Goal: Information Seeking & Learning: Learn about a topic

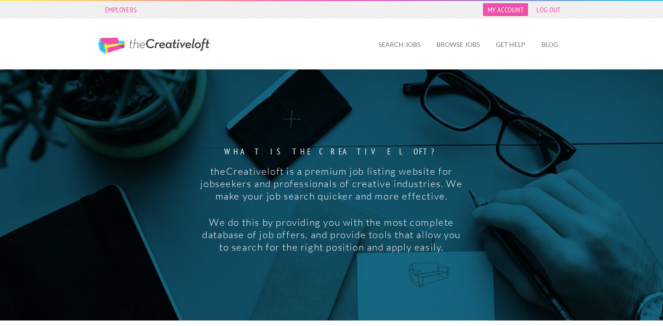
click at [516, 8] on link "My Account" at bounding box center [505, 9] width 45 height 13
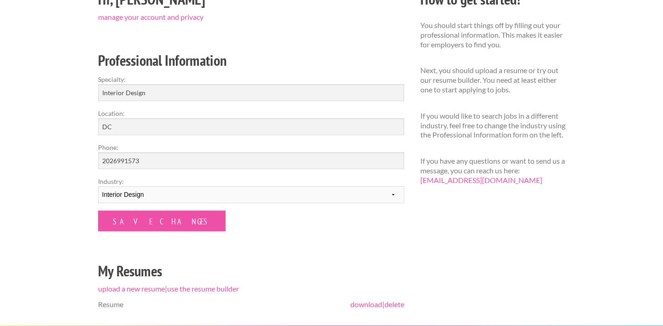
scroll to position [180, 0]
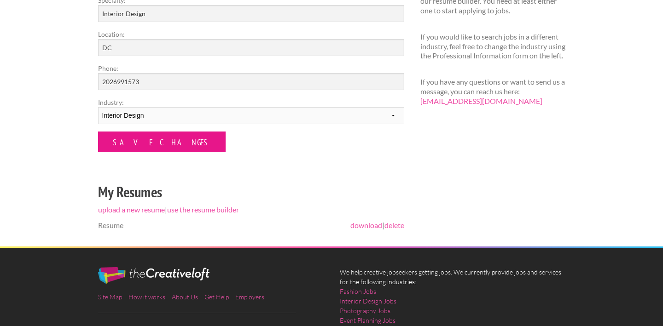
click at [156, 144] on input "Save Changes" at bounding box center [161, 142] width 127 height 21
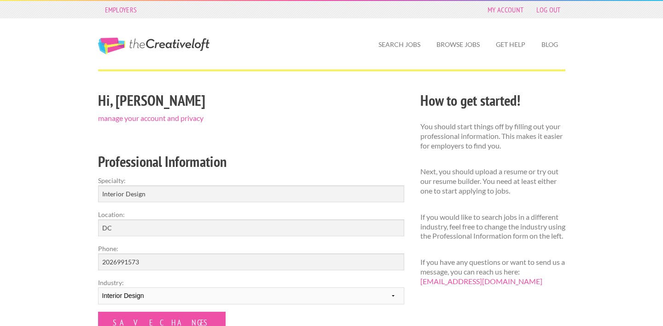
click at [156, 144] on div "Hi, [PERSON_NAME] manage your account and privacy Professional Information Spec…" at bounding box center [251, 258] width 322 height 338
click at [461, 46] on link "Browse Jobs" at bounding box center [458, 44] width 58 height 21
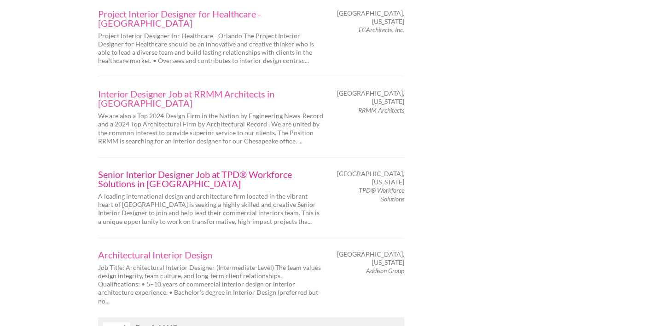
scroll to position [1448, 0]
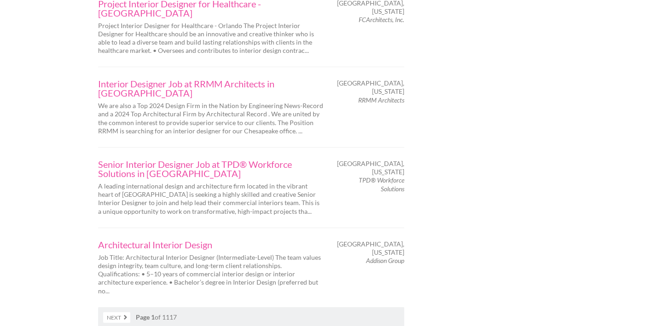
click at [125, 313] on link "Next" at bounding box center [116, 318] width 27 height 11
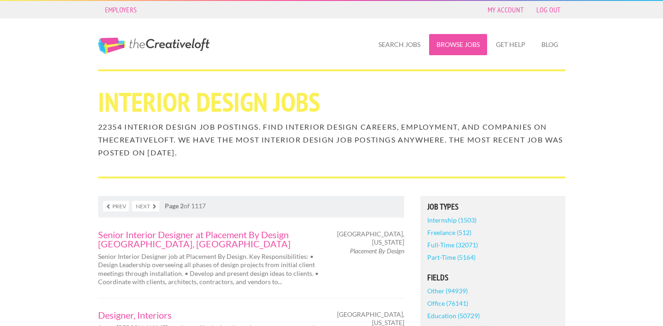
click at [445, 44] on link "Browse Jobs" at bounding box center [458, 44] width 58 height 21
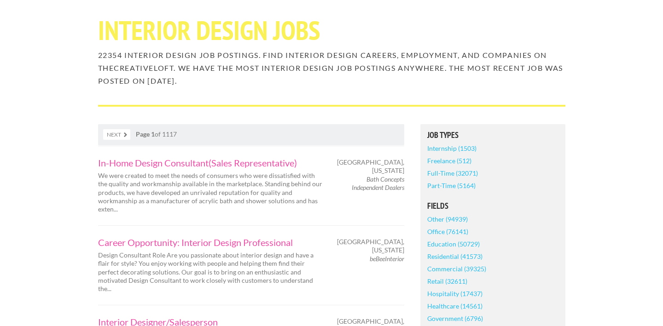
scroll to position [89, 0]
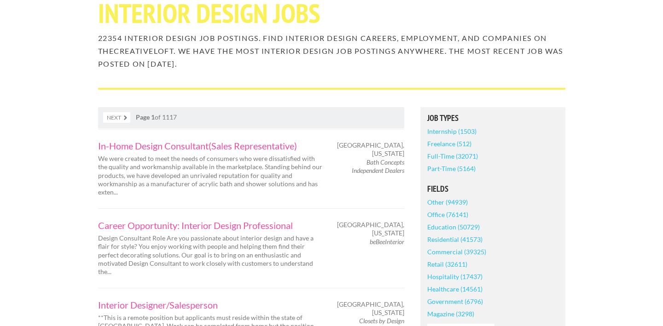
click at [450, 156] on link "Full-Time (32071)" at bounding box center [452, 156] width 51 height 12
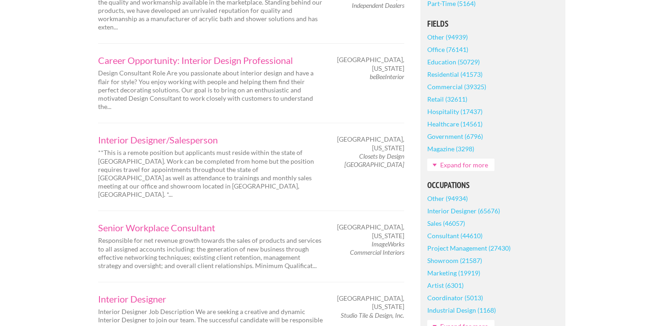
scroll to position [317, 0]
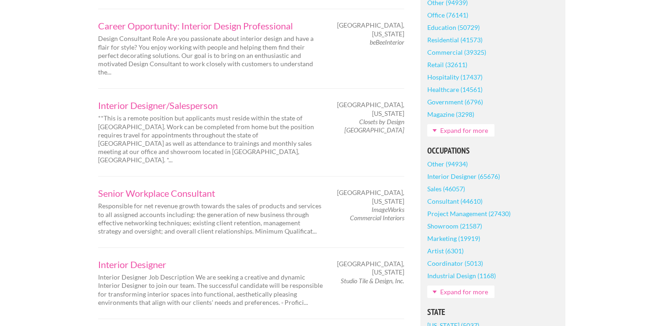
click at [452, 176] on link "Interior Designer (65676)" at bounding box center [463, 176] width 73 height 12
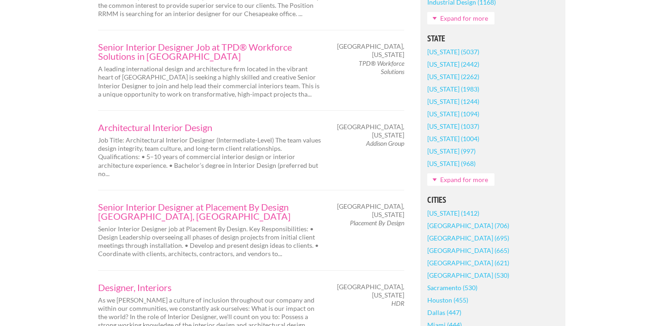
scroll to position [591, 0]
click at [460, 184] on link "Expand for more" at bounding box center [460, 179] width 67 height 12
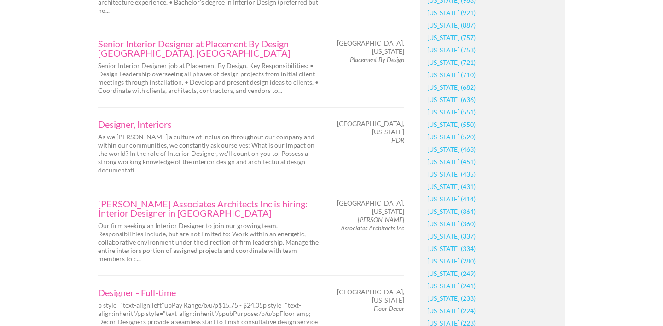
scroll to position [755, 0]
click at [457, 87] on link "Maryland (682)" at bounding box center [451, 86] width 48 height 12
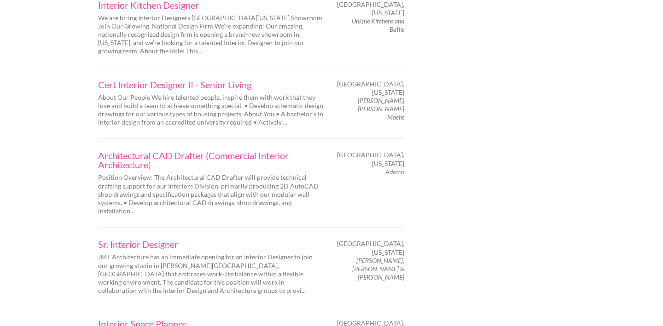
scroll to position [1055, 0]
click at [293, 239] on div "Sr. Interior Designer JMT Architecture has an immediate opening for an Interior…" at bounding box center [211, 266] width 242 height 55
click at [176, 239] on link "Sr. Interior Designer" at bounding box center [211, 243] width 226 height 9
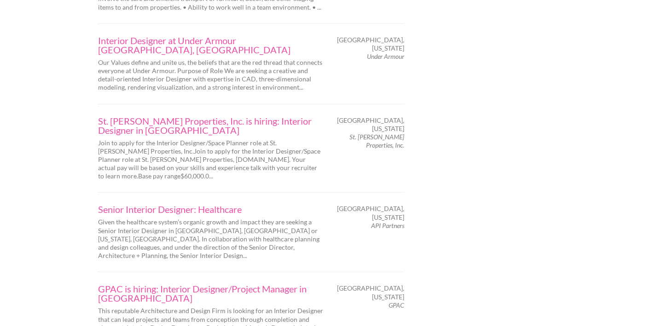
scroll to position [1482, 0]
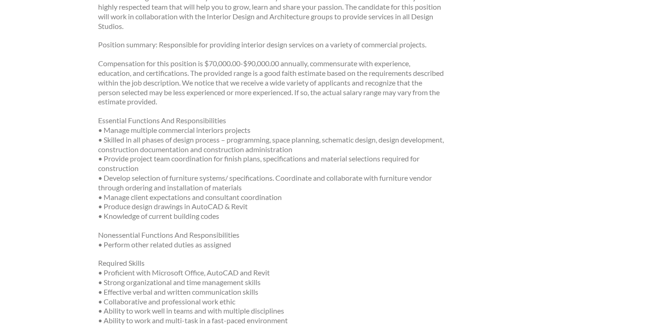
scroll to position [294, 0]
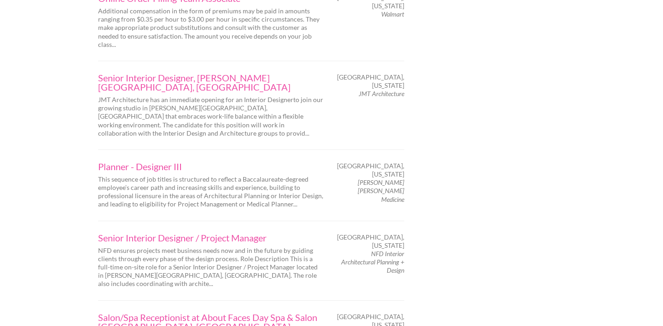
scroll to position [1437, 0]
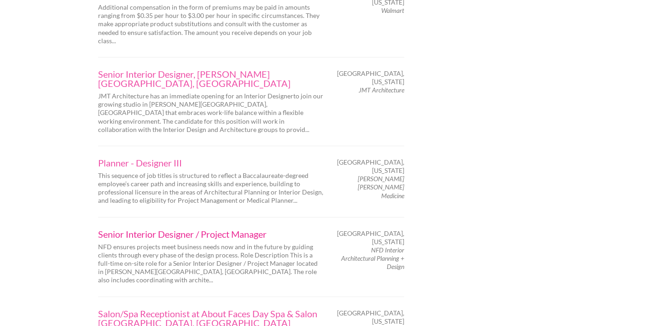
click at [206, 230] on link "Senior Interior Designer / Project Manager" at bounding box center [211, 234] width 226 height 9
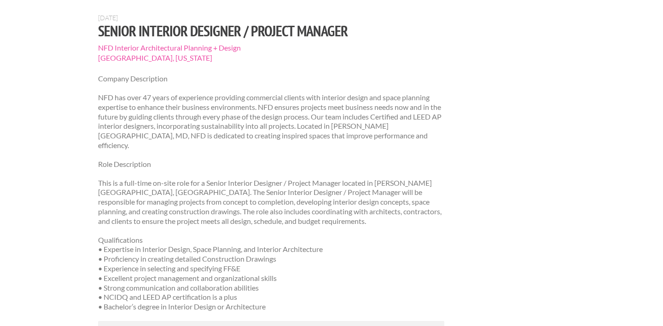
scroll to position [76, 0]
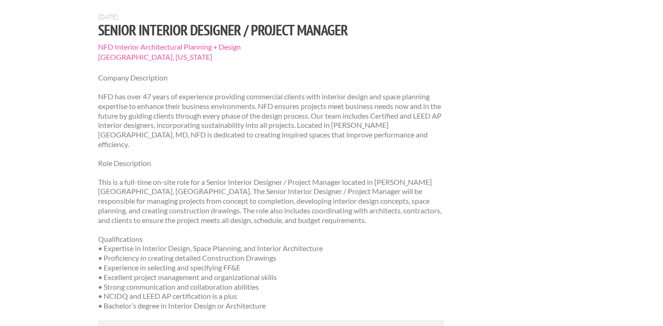
click at [186, 45] on span "NFD Interior Architectural Planning + Design" at bounding box center [271, 47] width 347 height 10
copy section "NFD Interior Architectural Planning + Design"
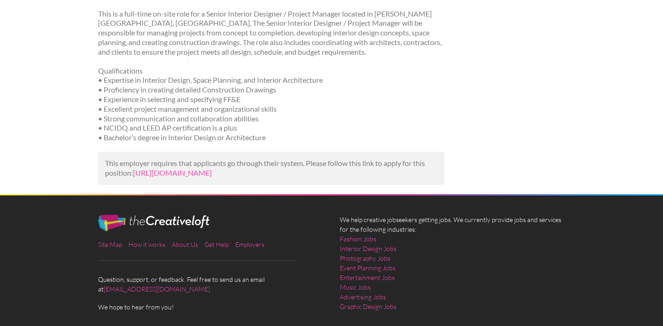
scroll to position [246, 0]
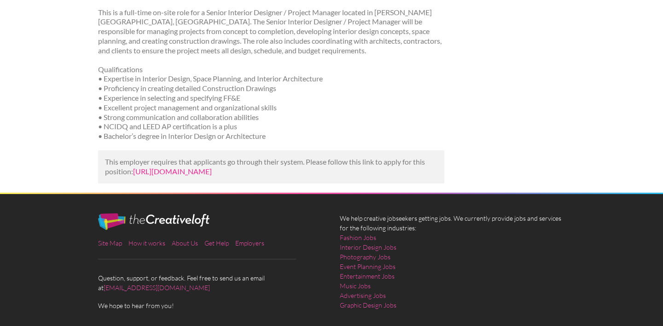
click at [195, 167] on link "[URL][DOMAIN_NAME]" at bounding box center [172, 171] width 79 height 9
